Goal: Find specific page/section: Find specific page/section

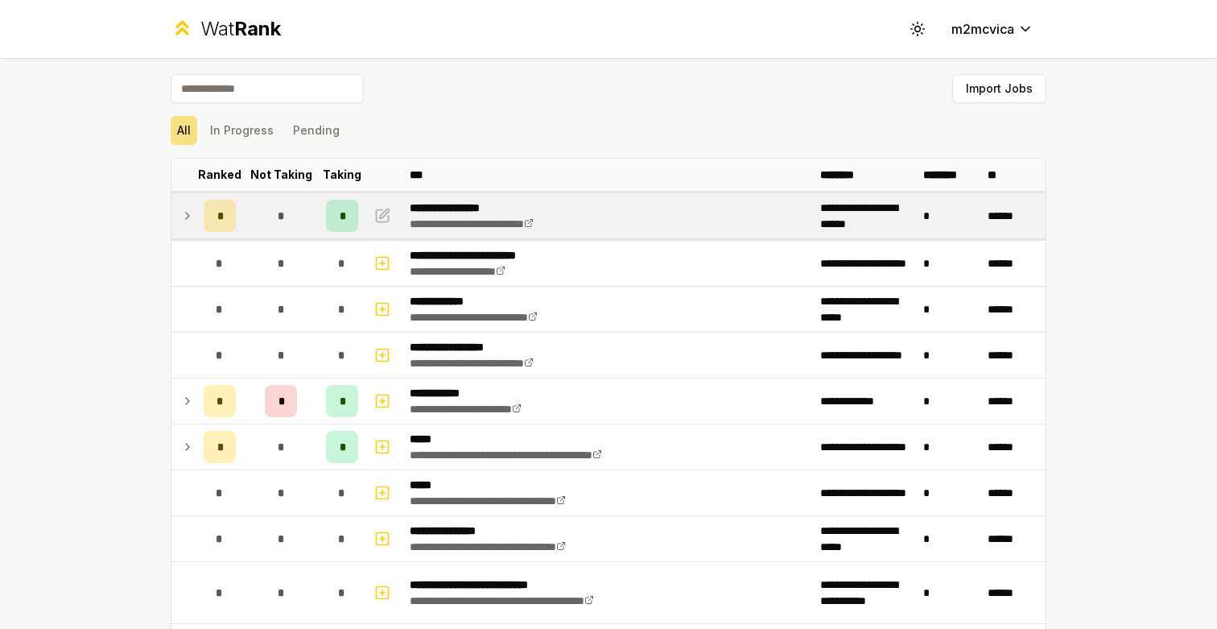
click at [174, 213] on td at bounding box center [184, 215] width 26 height 45
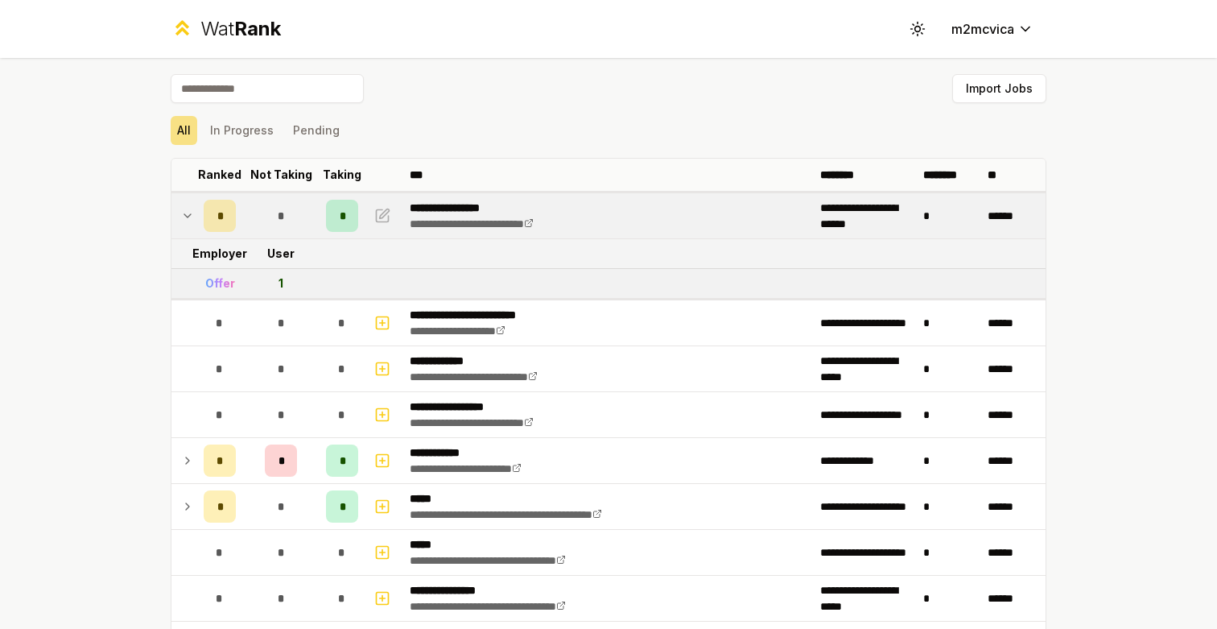
click at [181, 213] on icon at bounding box center [187, 215] width 13 height 19
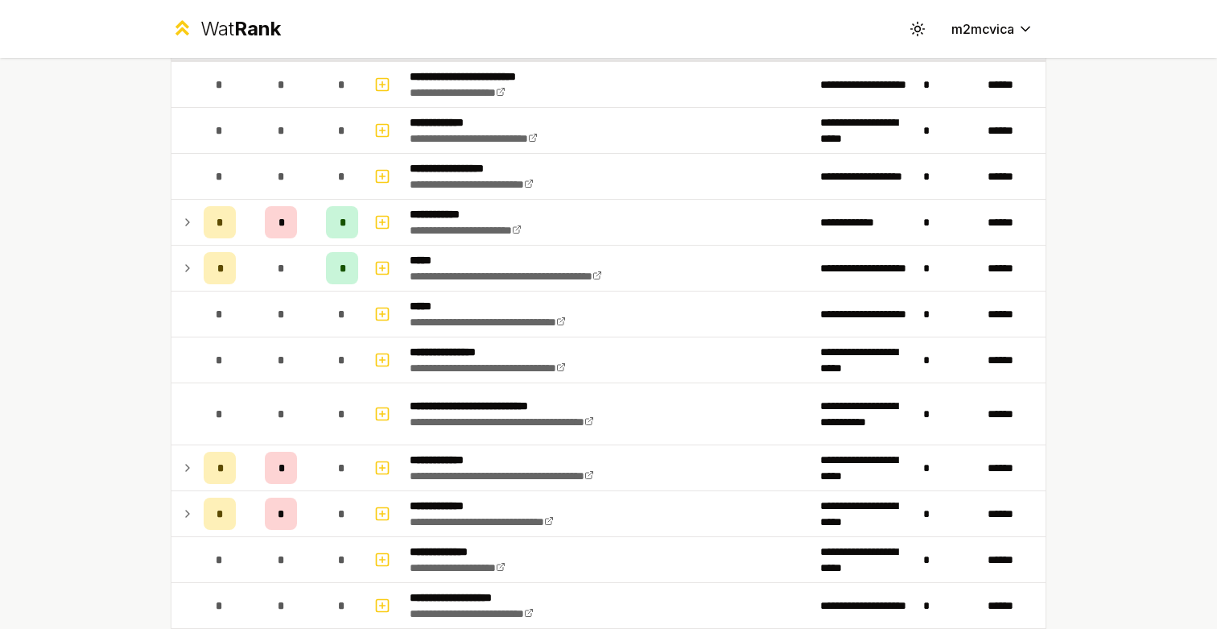
scroll to position [191, 0]
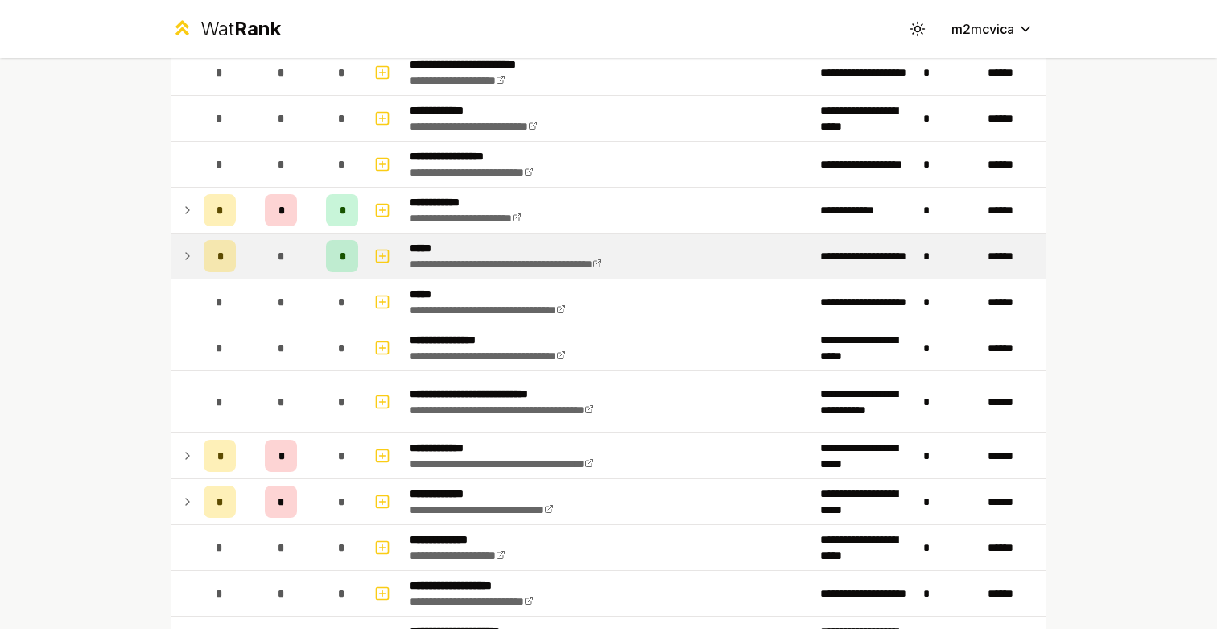
click at [188, 254] on icon at bounding box center [187, 255] width 13 height 19
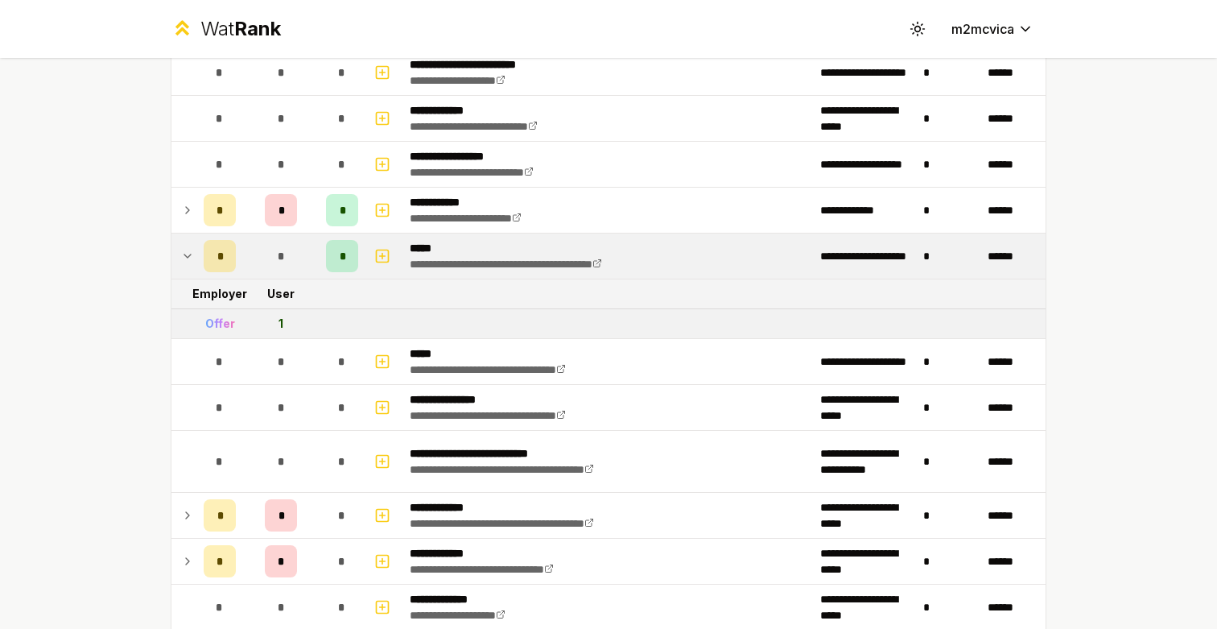
click at [188, 254] on icon at bounding box center [187, 255] width 13 height 19
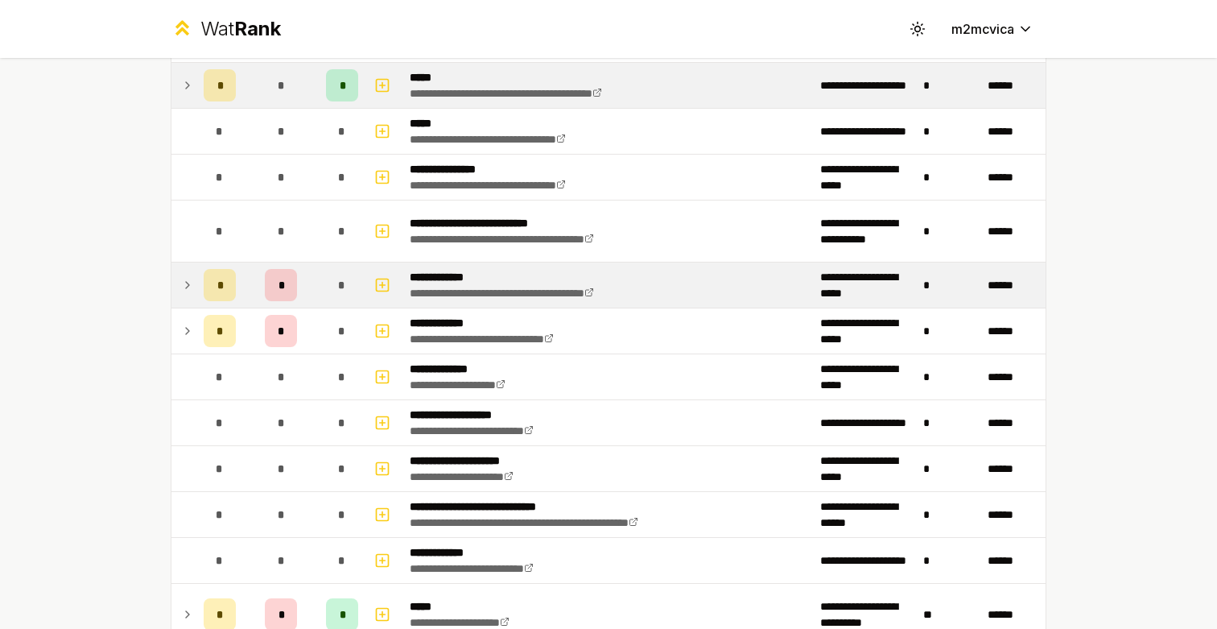
scroll to position [366, 0]
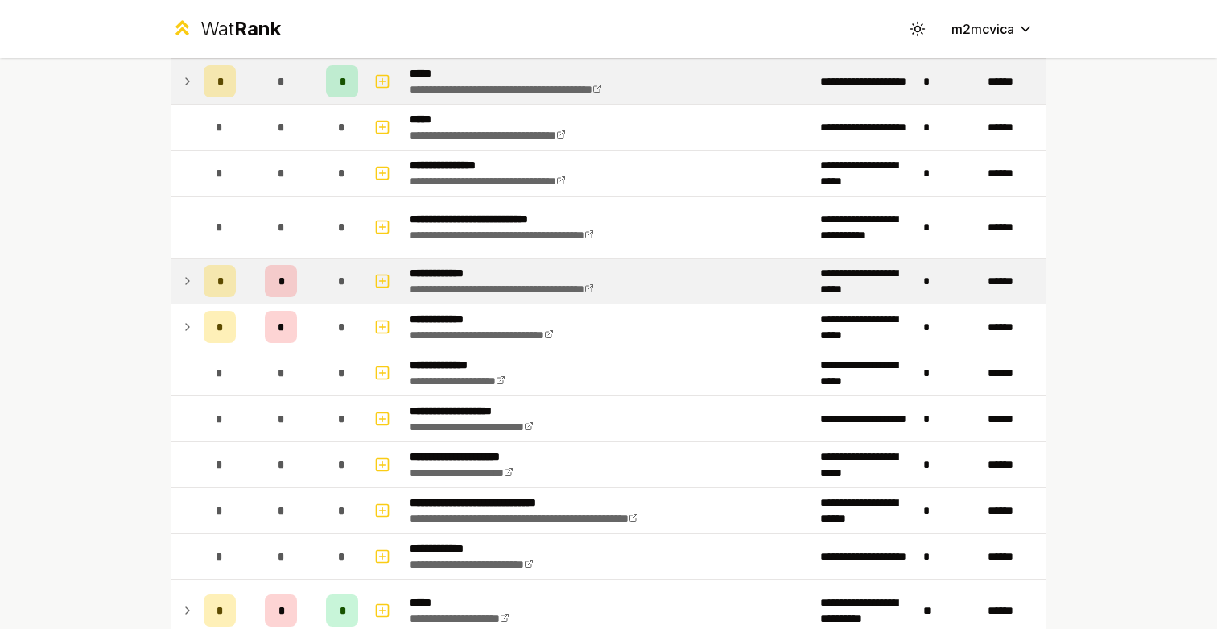
click at [188, 292] on td at bounding box center [184, 280] width 26 height 45
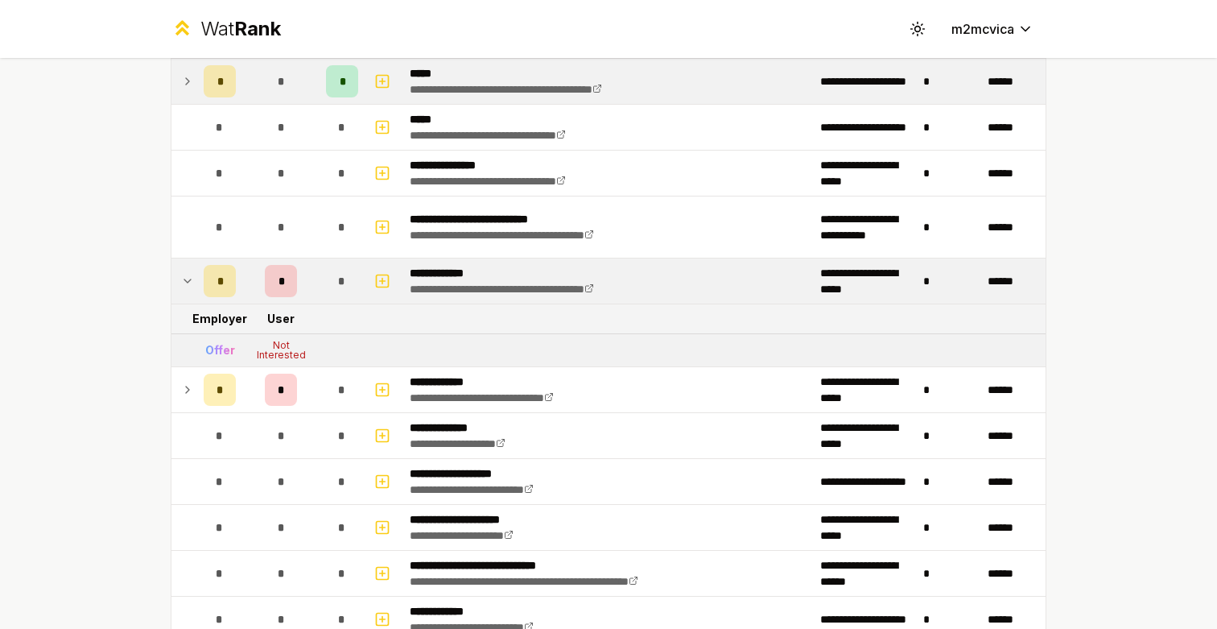
click at [189, 289] on icon at bounding box center [187, 280] width 13 height 19
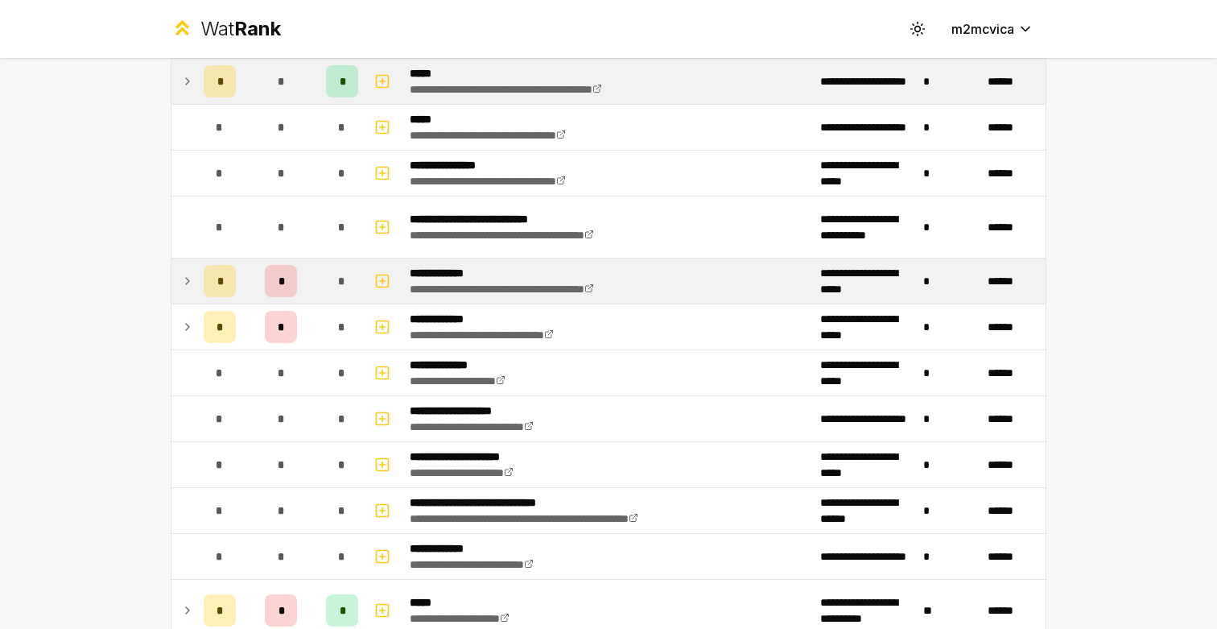
click at [188, 279] on icon at bounding box center [187, 281] width 3 height 6
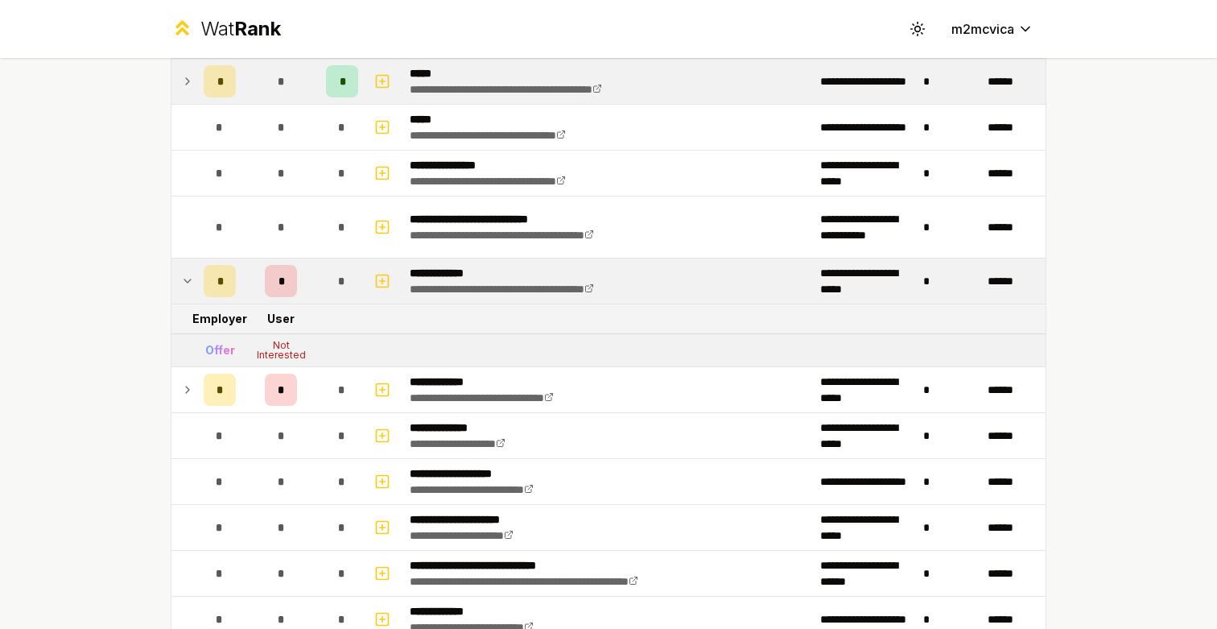
click at [188, 279] on icon at bounding box center [187, 280] width 13 height 19
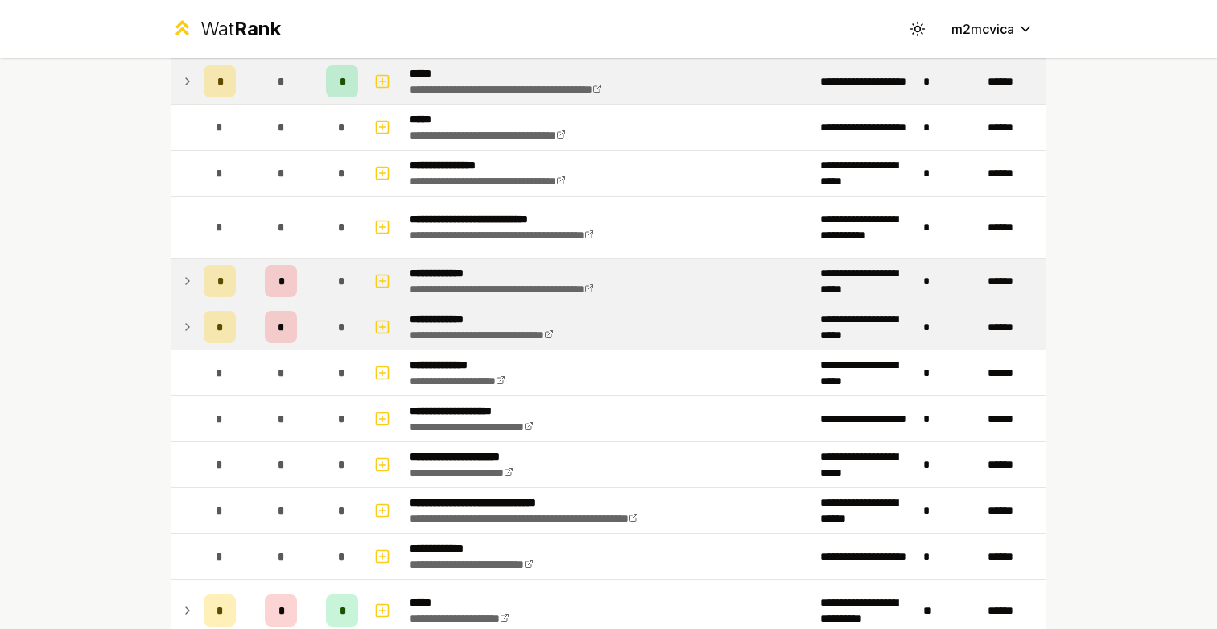
click at [192, 314] on td at bounding box center [184, 326] width 26 height 45
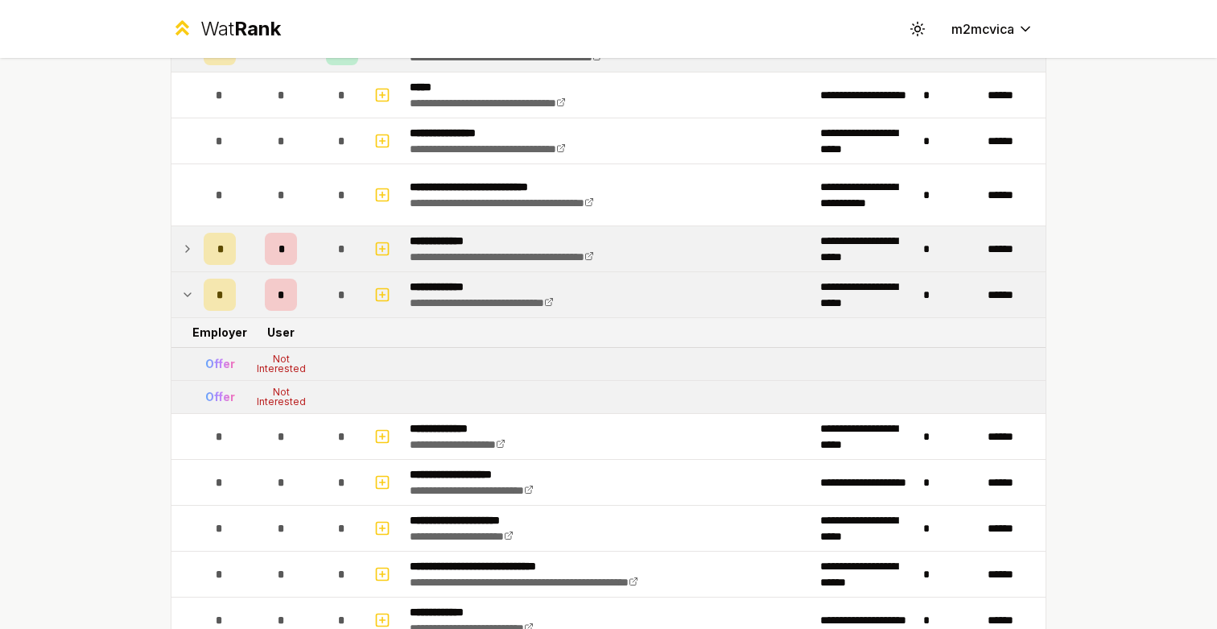
scroll to position [407, 0]
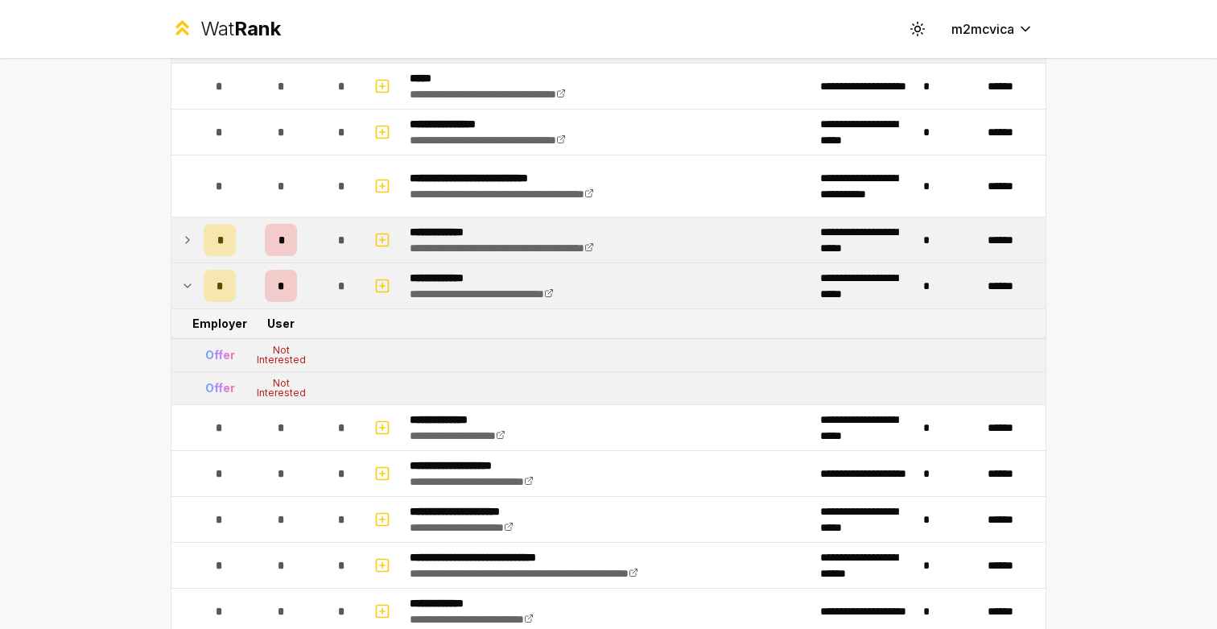
click at [190, 283] on icon at bounding box center [187, 285] width 13 height 19
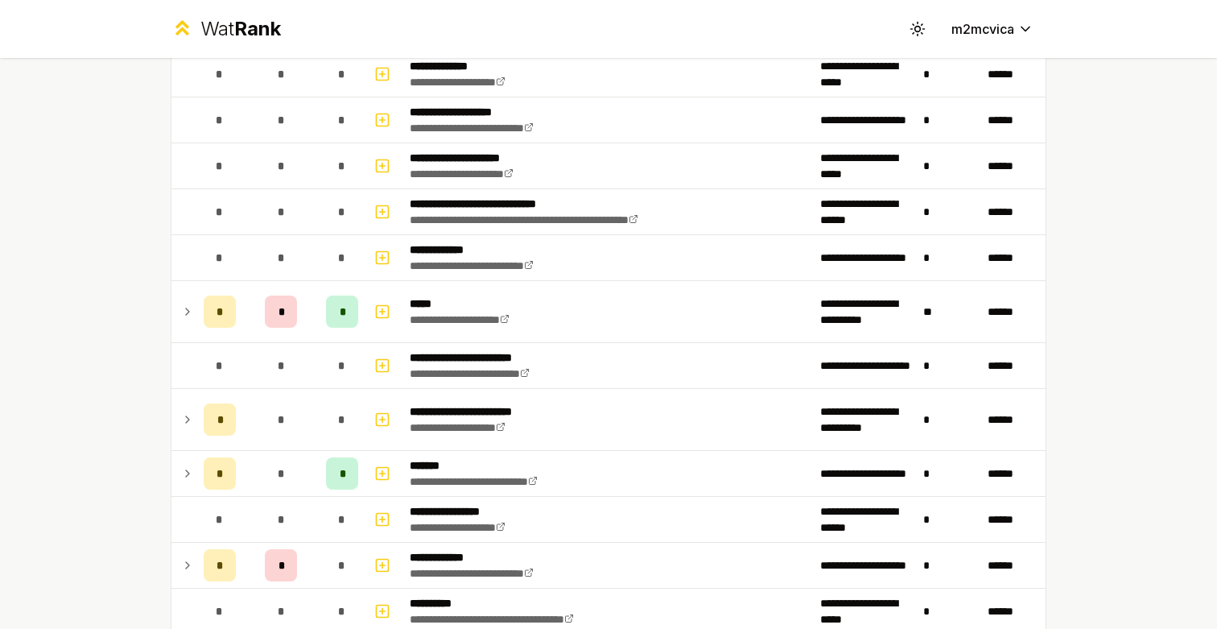
scroll to position [691, 0]
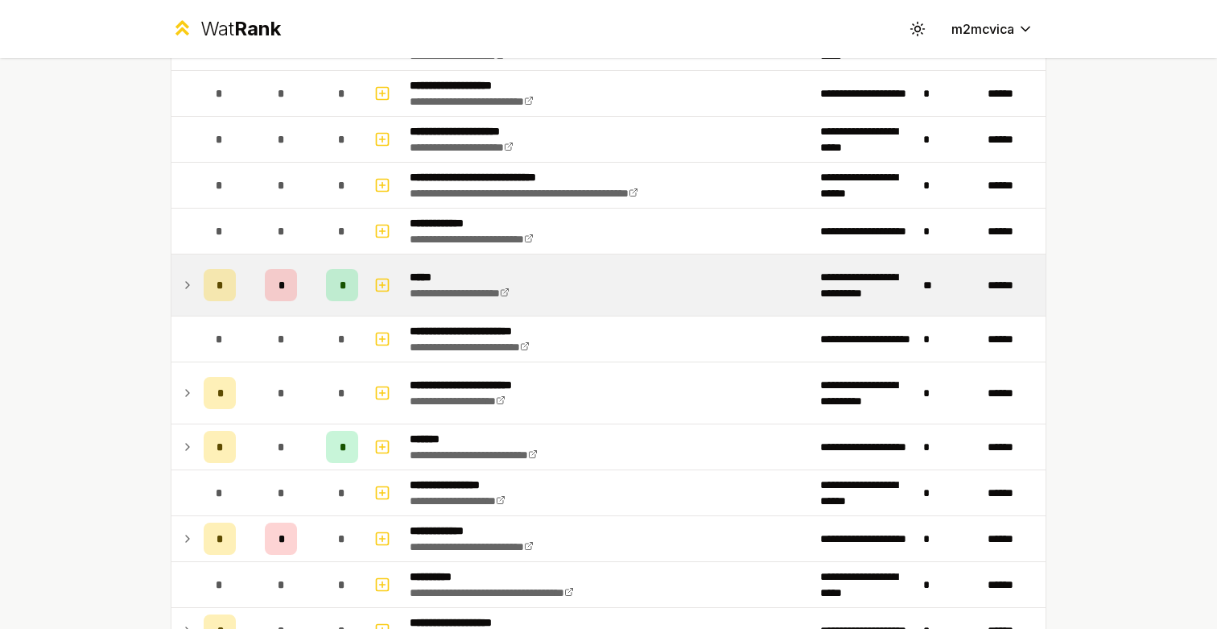
click at [185, 279] on icon at bounding box center [187, 284] width 13 height 19
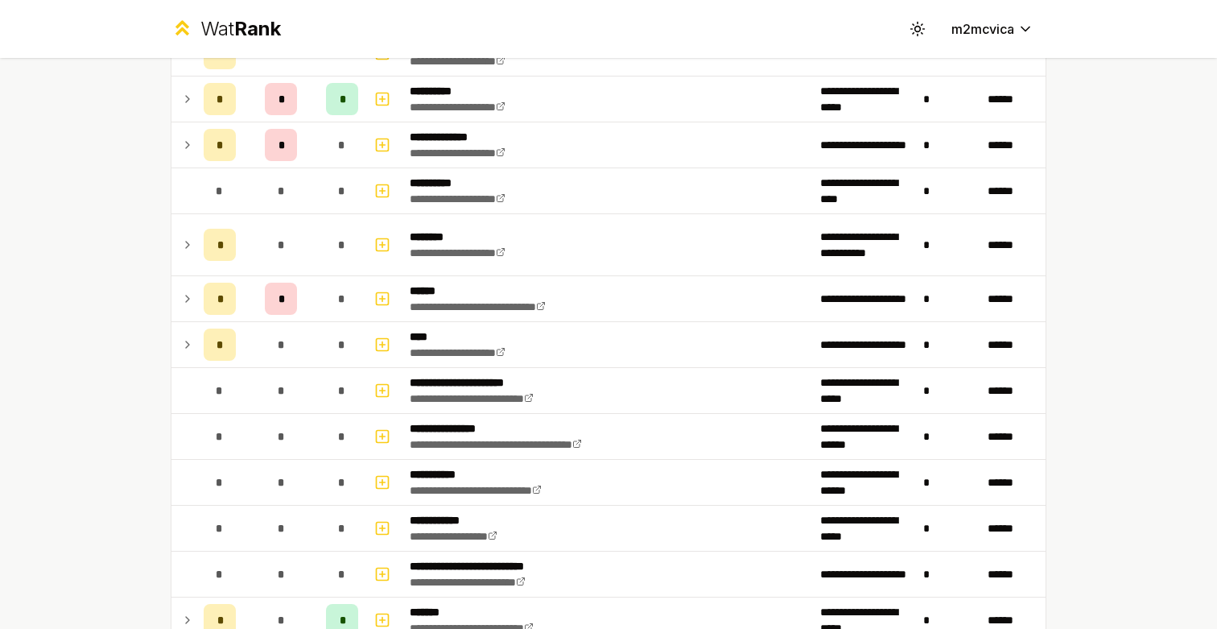
scroll to position [1365, 0]
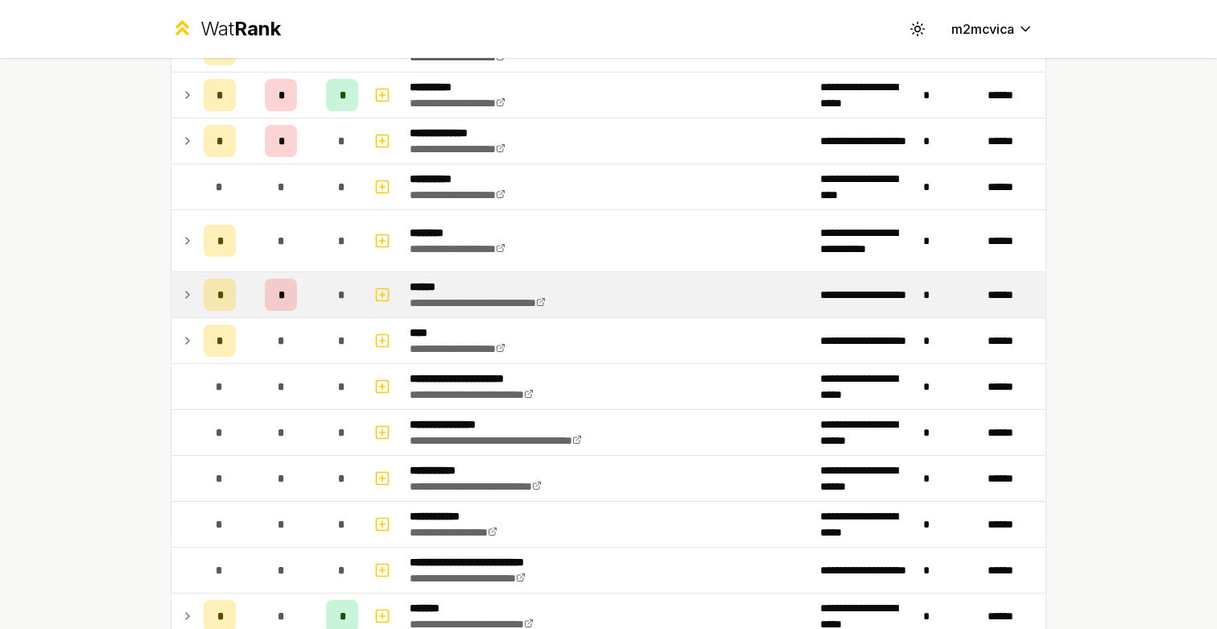
click at [196, 286] on td at bounding box center [184, 294] width 26 height 45
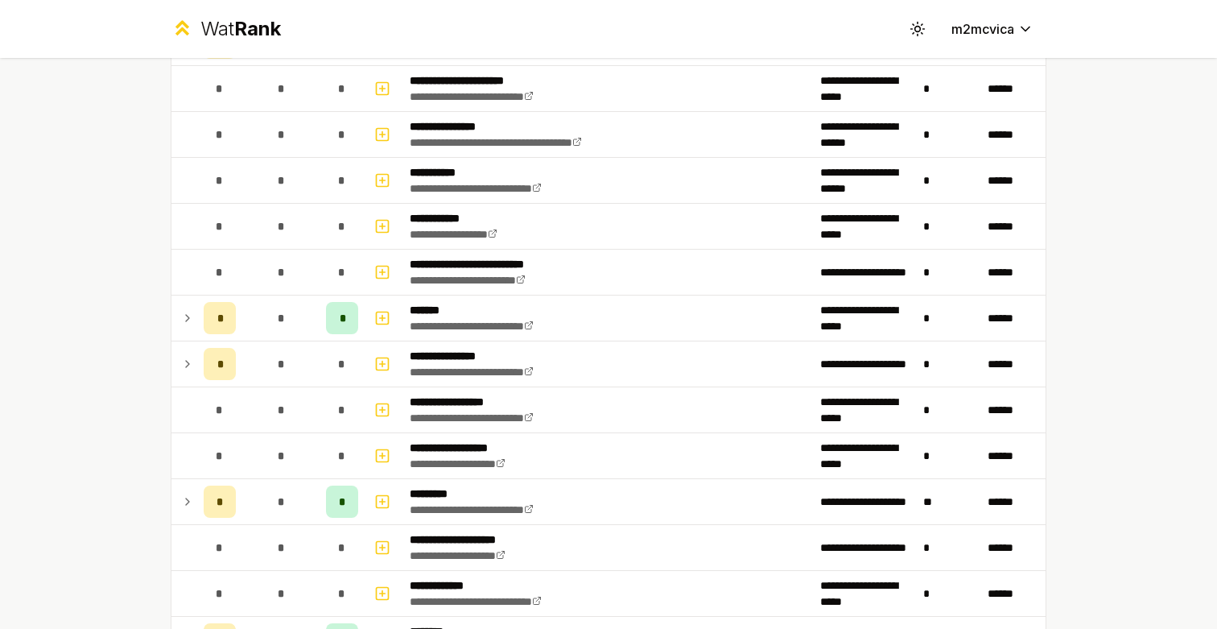
scroll to position [1726, 0]
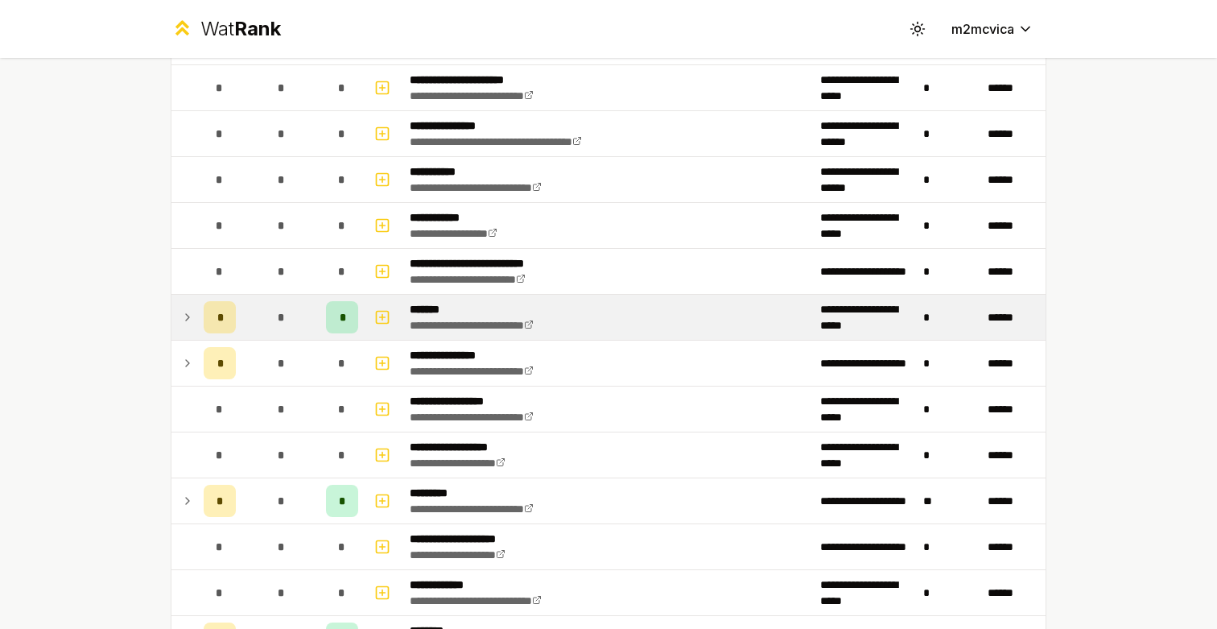
click at [186, 319] on icon at bounding box center [187, 317] width 3 height 6
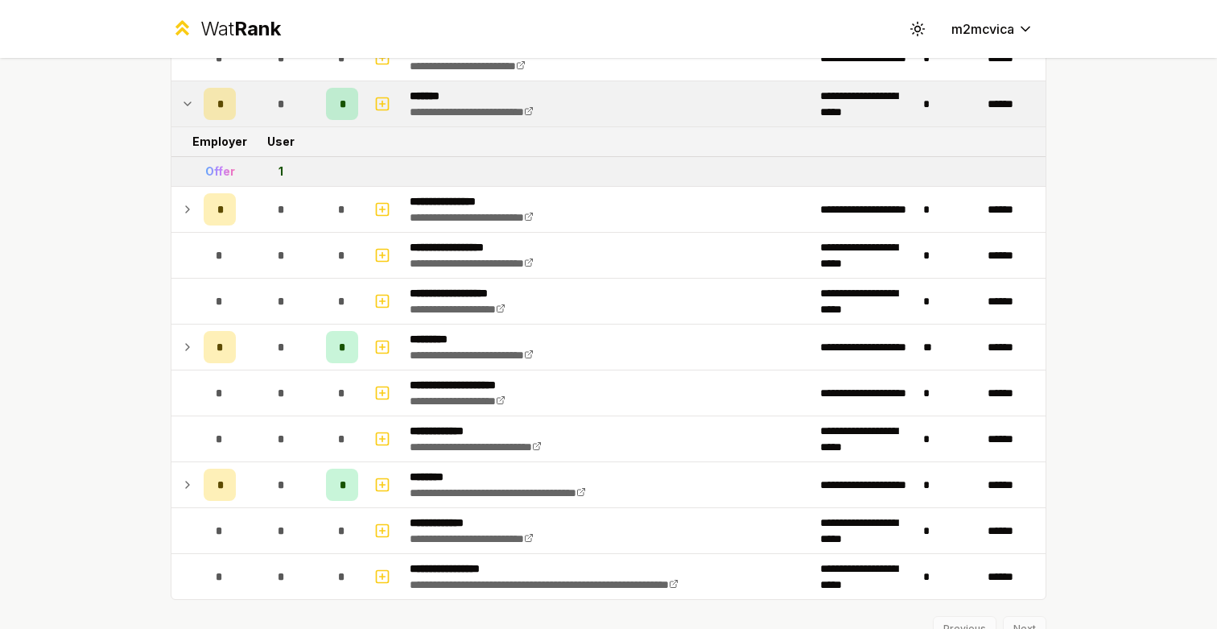
scroll to position [1967, 0]
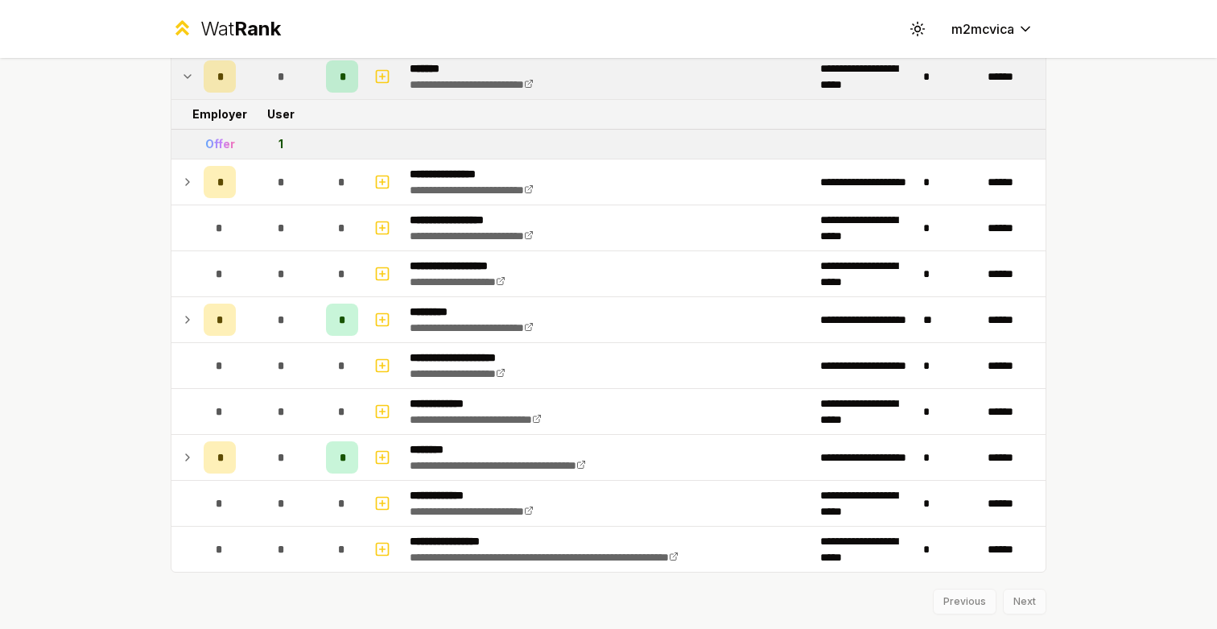
click at [186, 319] on icon at bounding box center [187, 319] width 13 height 19
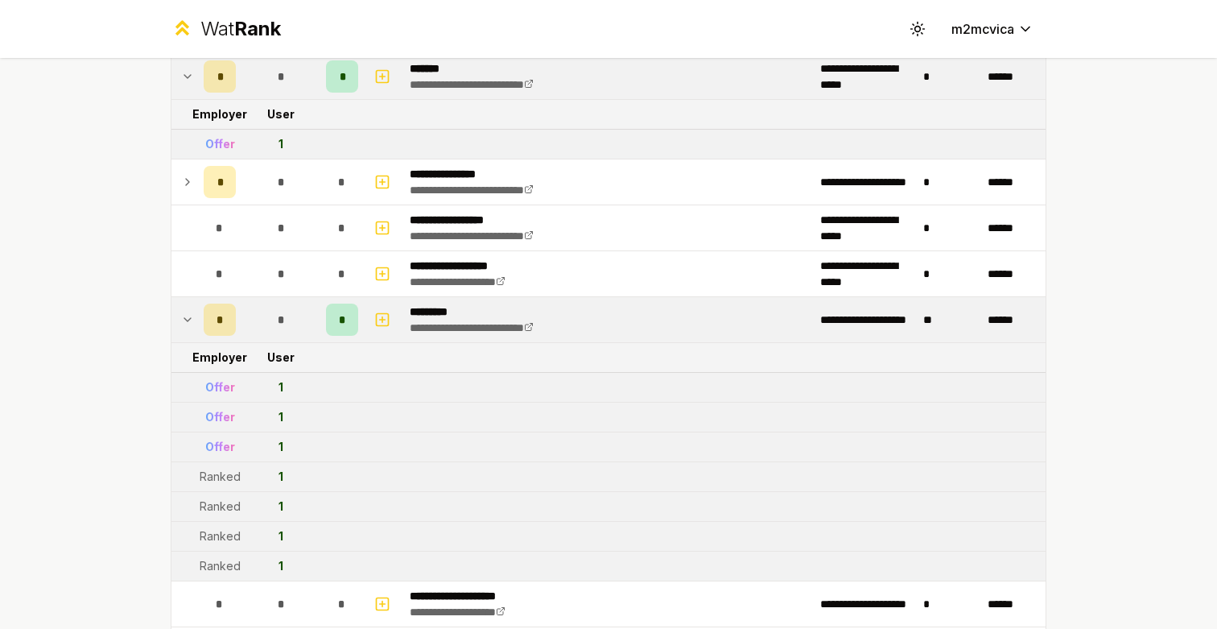
click at [186, 319] on icon at bounding box center [187, 319] width 6 height 3
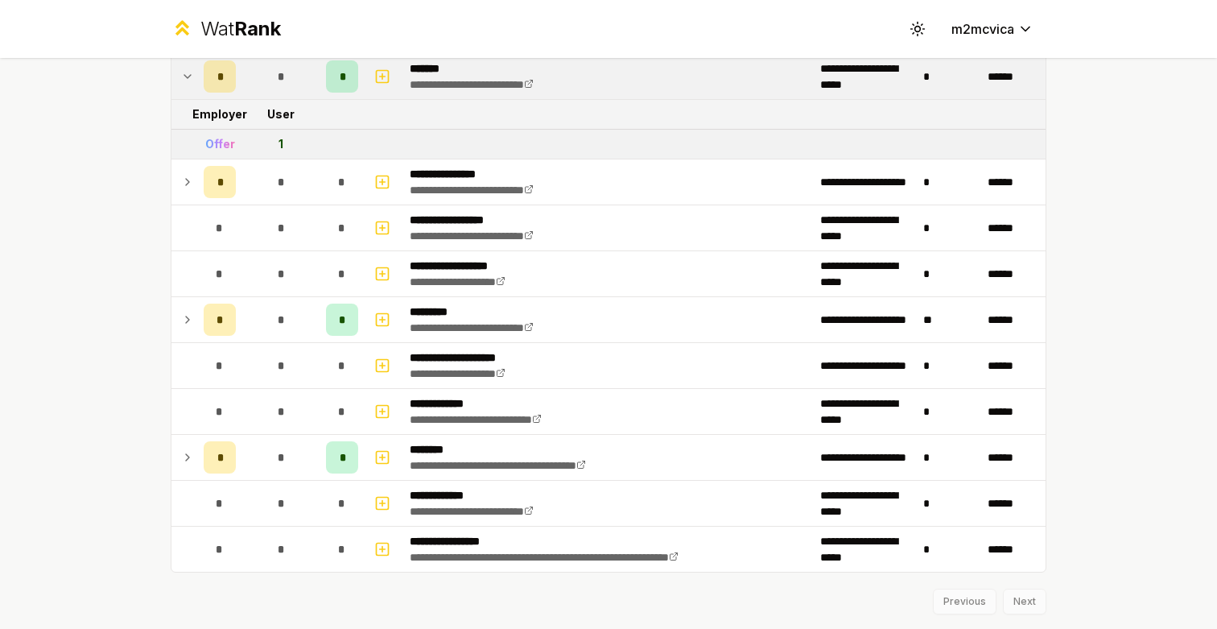
scroll to position [2010, 0]
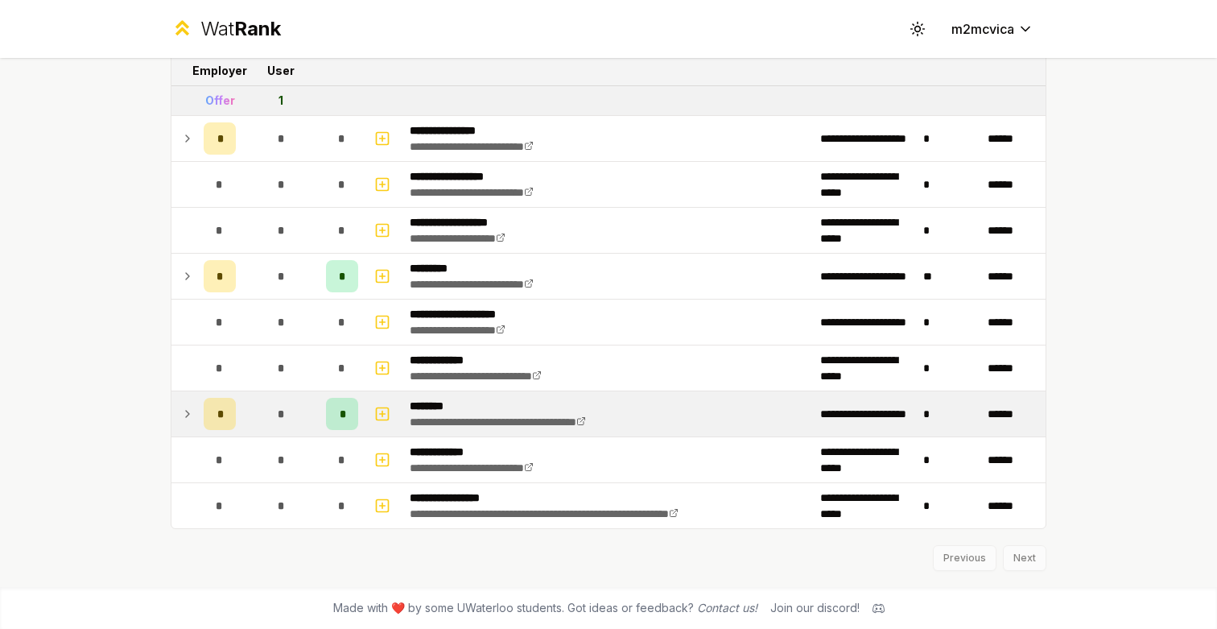
click at [180, 423] on td at bounding box center [184, 413] width 26 height 45
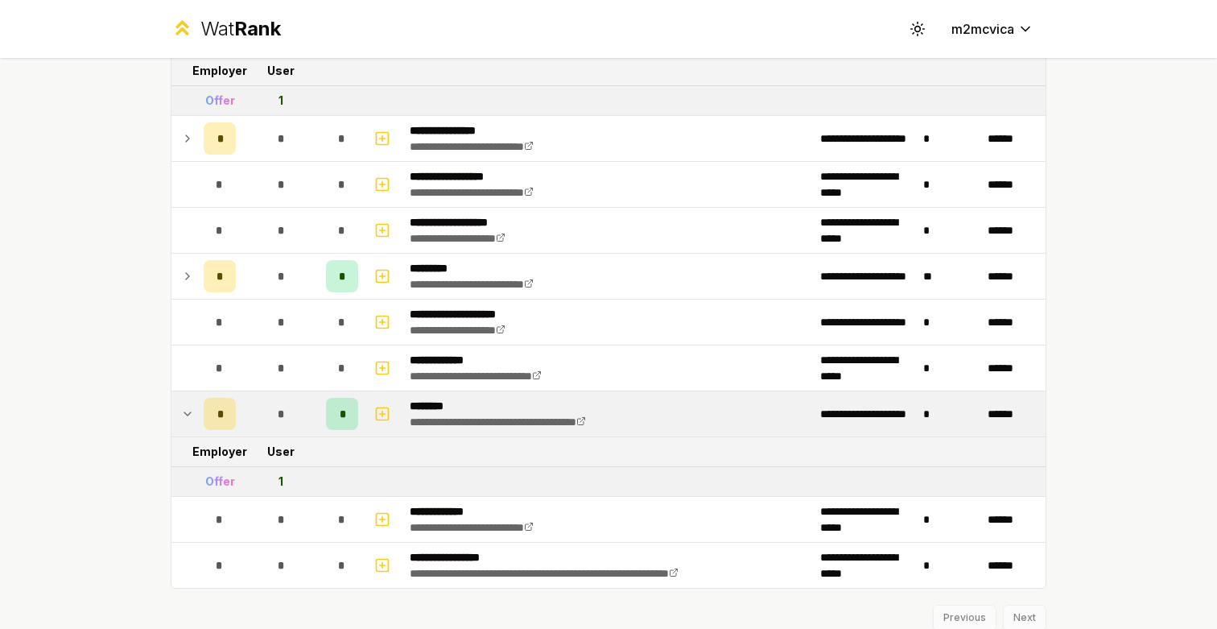
click at [182, 419] on icon at bounding box center [187, 413] width 13 height 19
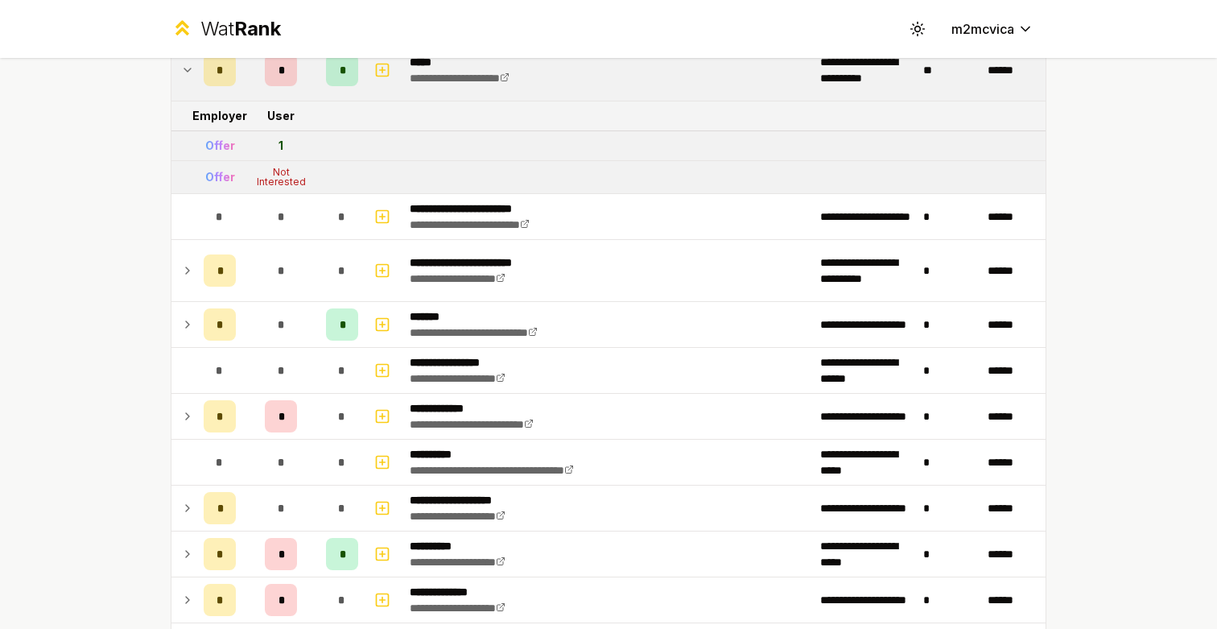
scroll to position [905, 0]
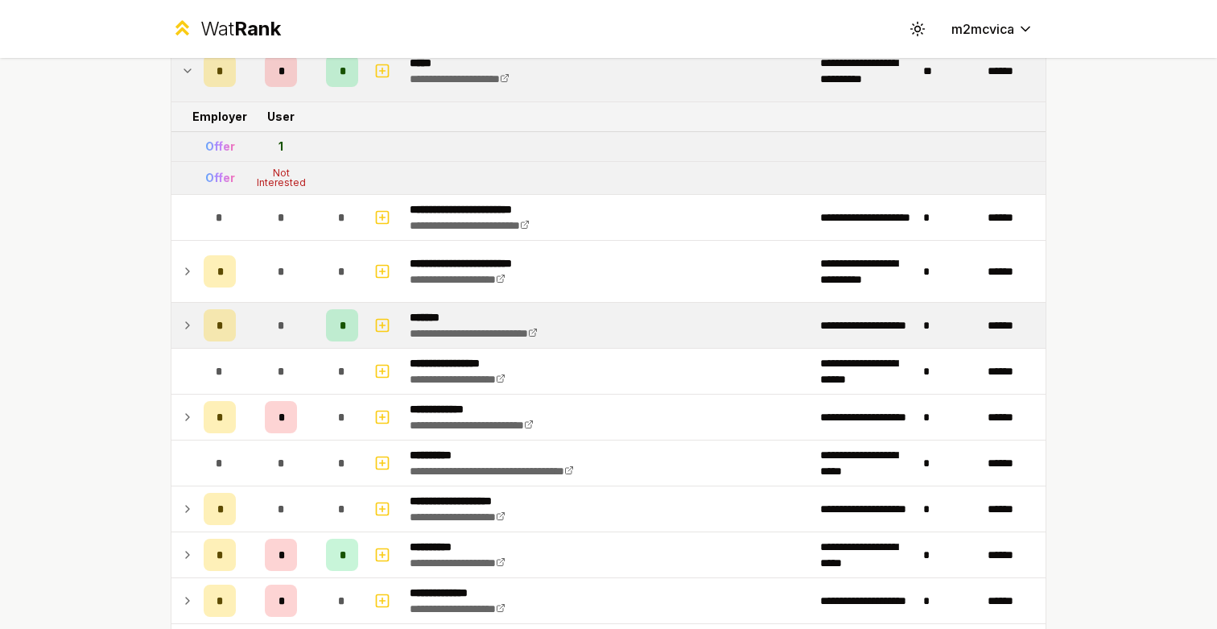
click at [188, 329] on icon at bounding box center [187, 325] width 13 height 19
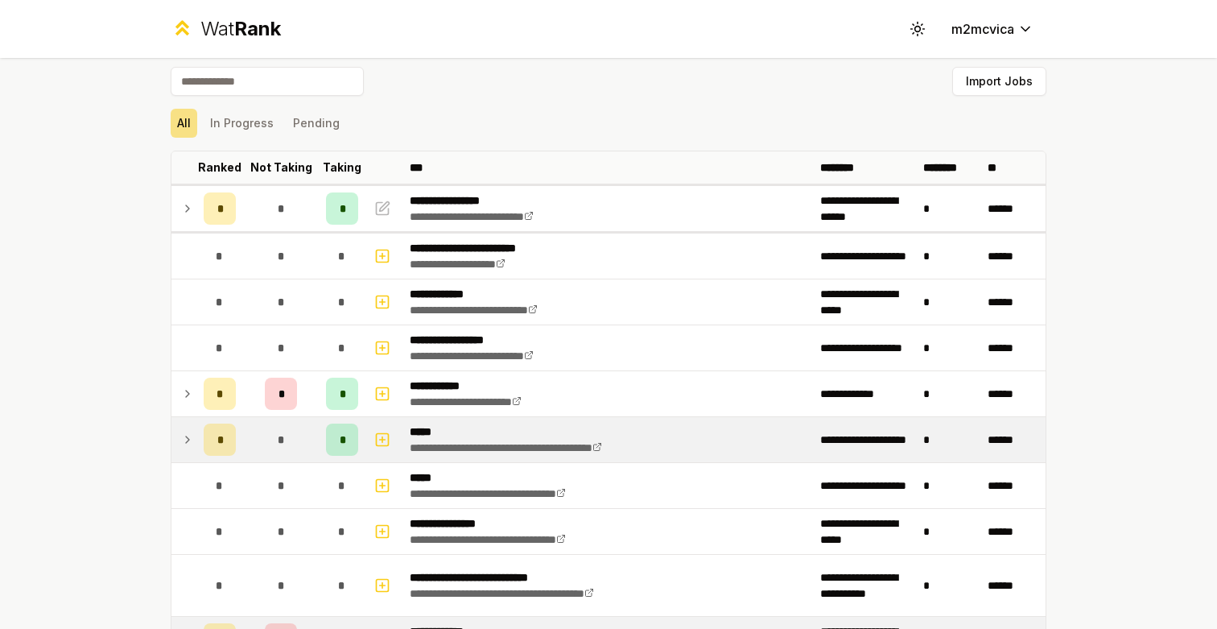
scroll to position [0, 0]
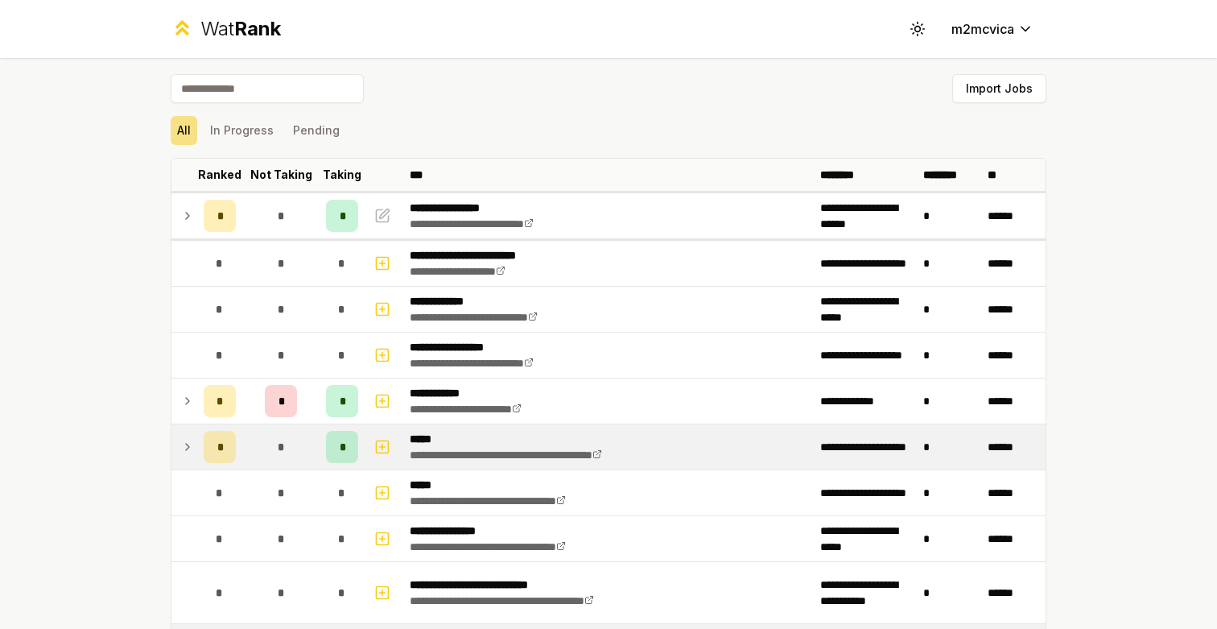
click at [183, 219] on icon at bounding box center [187, 215] width 13 height 19
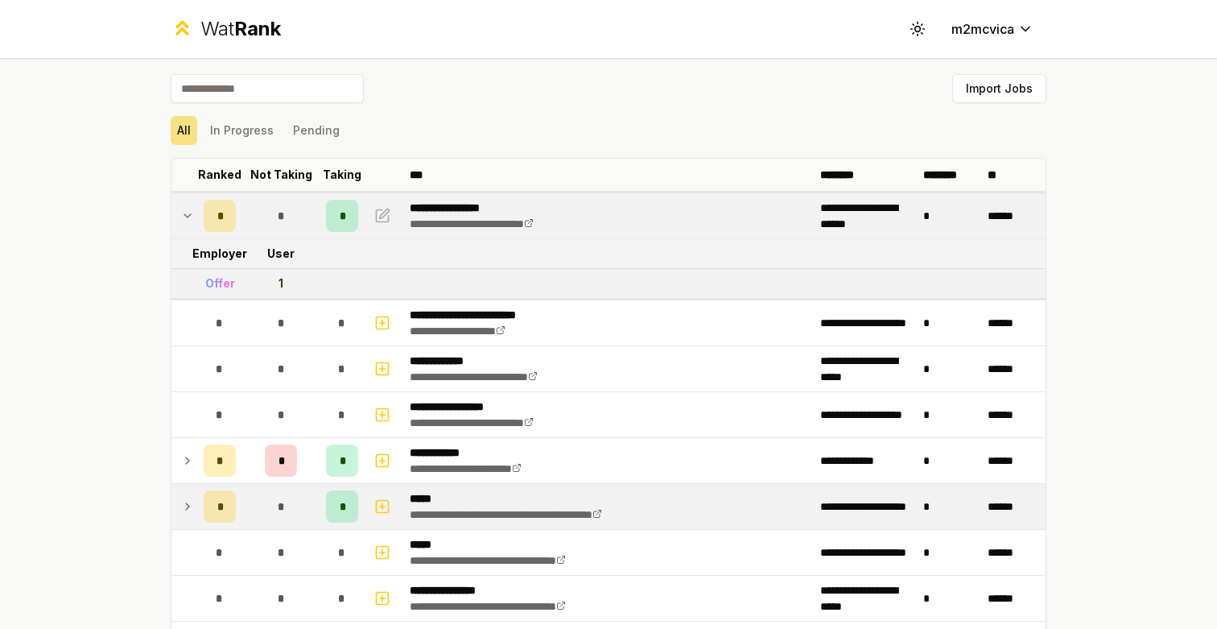
click at [183, 219] on icon at bounding box center [187, 215] width 13 height 19
